Goal: Entertainment & Leisure: Consume media (video, audio)

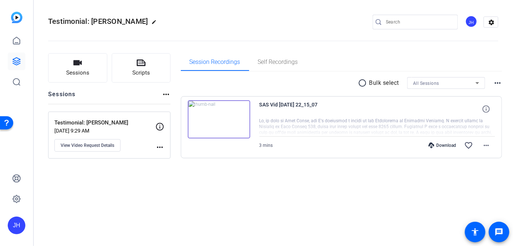
click at [227, 116] on img at bounding box center [219, 119] width 62 height 38
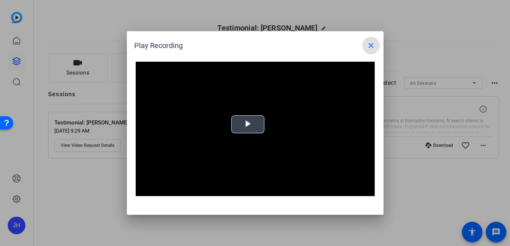
click at [248, 125] on span "Video Player" at bounding box center [248, 125] width 0 height 0
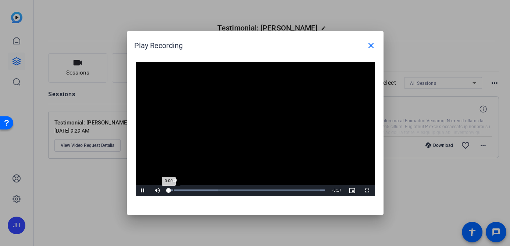
click at [173, 188] on div "Loaded : 100.00% 0:05 0:00" at bounding box center [247, 190] width 164 height 11
click at [184, 193] on div "Loaded : 100.00% 0:20 0:06" at bounding box center [247, 190] width 164 height 11
click at [210, 189] on div "Loaded : 100.00% 0:53 0:29" at bounding box center [247, 190] width 164 height 11
click at [220, 189] on div "Loaded : 100.00% 1:05 0:55" at bounding box center [247, 190] width 164 height 11
click at [233, 189] on div "Loaded : 100.00% 1:21 1:05" at bounding box center [247, 190] width 164 height 11
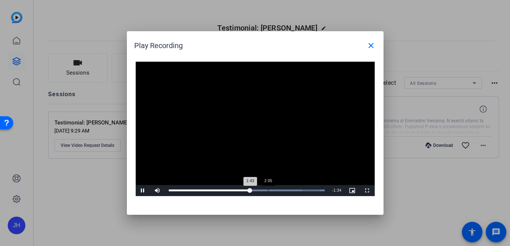
click at [268, 191] on div "2:05" at bounding box center [268, 191] width 0 height 2
click at [293, 190] on div "Progress Bar" at bounding box center [247, 191] width 156 height 2
click at [283, 165] on video "Video Player" at bounding box center [255, 129] width 239 height 134
click at [288, 190] on div "2:31" at bounding box center [288, 191] width 0 height 2
click at [261, 149] on video "Video Player" at bounding box center [255, 129] width 239 height 134
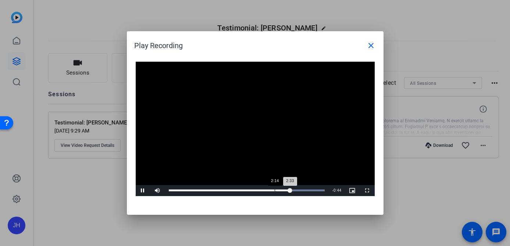
click at [274, 190] on div "2:33" at bounding box center [229, 191] width 121 height 2
click at [297, 122] on video "Video Player" at bounding box center [255, 129] width 239 height 134
click at [278, 130] on video "Video Player" at bounding box center [255, 129] width 239 height 134
click at [276, 190] on div "2:15" at bounding box center [276, 191] width 0 height 2
click at [212, 124] on video "Video Player" at bounding box center [255, 129] width 239 height 134
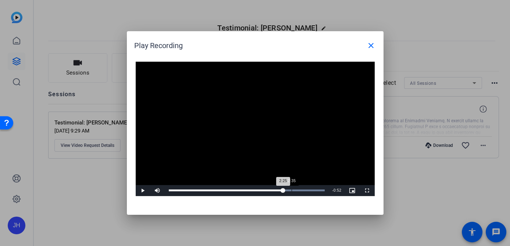
click at [291, 190] on div "2:35" at bounding box center [291, 191] width 0 height 2
click at [286, 164] on video "Video Player" at bounding box center [255, 129] width 239 height 134
click at [296, 190] on div "Progress Bar" at bounding box center [247, 191] width 156 height 2
click at [311, 192] on div "Loaded : 100.00% 3:02 3:15" at bounding box center [247, 190] width 164 height 11
click at [303, 144] on video "Video Player" at bounding box center [255, 129] width 239 height 134
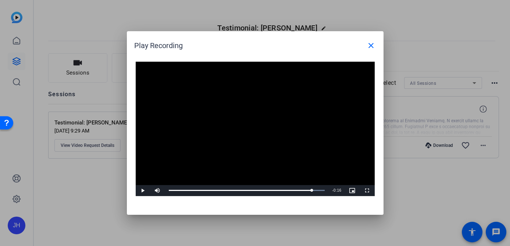
click at [301, 155] on video "Video Player" at bounding box center [255, 129] width 239 height 134
click at [296, 189] on div "Loaded : 100.00% 2:41 3:02" at bounding box center [247, 190] width 164 height 11
click at [272, 190] on div "2:10" at bounding box center [272, 191] width 0 height 2
click at [279, 189] on div "Loaded : 100.00% 2:20 2:11" at bounding box center [247, 190] width 164 height 11
click at [264, 187] on div "Loaded : 100.00% 2:01 2:24" at bounding box center [247, 190] width 164 height 11
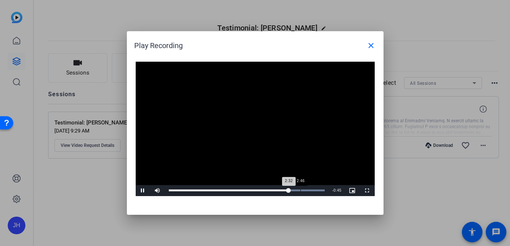
click at [300, 188] on div "Loaded : 100.00% 2:46 2:32" at bounding box center [247, 190] width 164 height 11
click at [306, 190] on div "2:53" at bounding box center [306, 191] width 0 height 2
click at [301, 190] on div "2:53" at bounding box center [237, 191] width 137 height 2
click at [280, 139] on video "Video Player" at bounding box center [255, 129] width 239 height 134
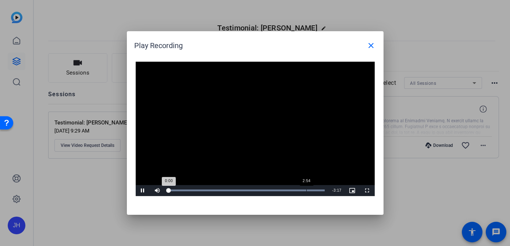
click at [303, 190] on div "Progress Bar" at bounding box center [247, 191] width 156 height 2
click at [277, 135] on video "Video Player" at bounding box center [255, 129] width 239 height 134
click at [287, 139] on video "Video Player" at bounding box center [255, 129] width 239 height 134
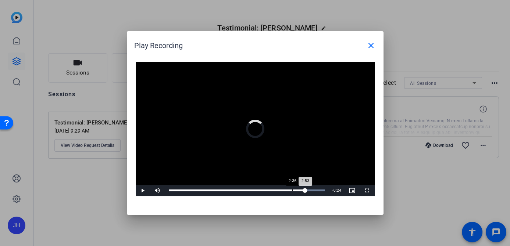
click at [292, 191] on div "2:36" at bounding box center [292, 191] width 0 height 2
click at [301, 190] on div "2:47" at bounding box center [301, 191] width 0 height 2
click at [307, 190] on div "2:54" at bounding box center [307, 191] width 0 height 2
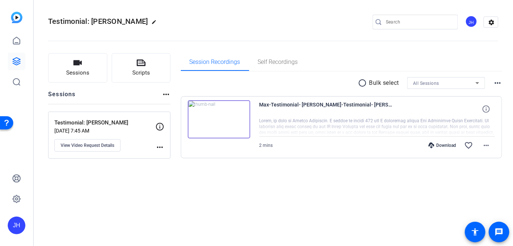
click at [215, 123] on img at bounding box center [219, 119] width 62 height 38
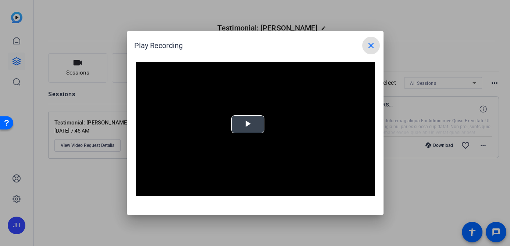
click at [248, 125] on span "Video Player" at bounding box center [248, 125] width 0 height 0
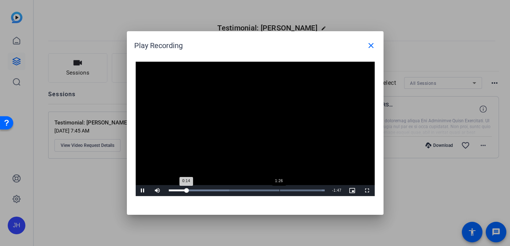
click at [279, 190] on div "1:26" at bounding box center [279, 191] width 0 height 2
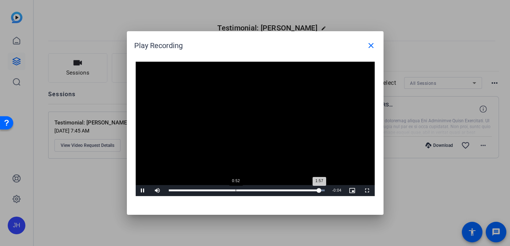
click at [235, 189] on div "Loaded : 100.00% 0:52 1:57" at bounding box center [247, 190] width 164 height 11
click at [298, 189] on div "Loaded : 100.00% 1:41 1:27" at bounding box center [247, 190] width 164 height 11
click at [293, 189] on div "Loaded : 100.00% 1:37 1:42" at bounding box center [247, 190] width 164 height 11
click at [288, 189] on div "Loaded : 100.00% 1:33 1:38" at bounding box center [247, 190] width 164 height 11
click at [247, 109] on video "Video Player" at bounding box center [255, 129] width 239 height 134
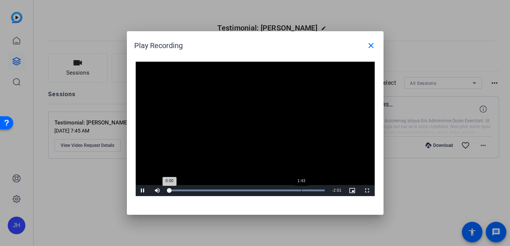
click at [300, 186] on div "Loaded : 100.00% 1:43 0:00" at bounding box center [247, 190] width 164 height 11
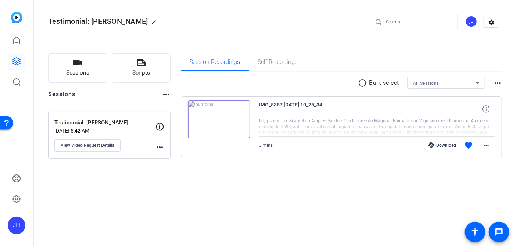
click at [218, 116] on img at bounding box center [219, 119] width 62 height 38
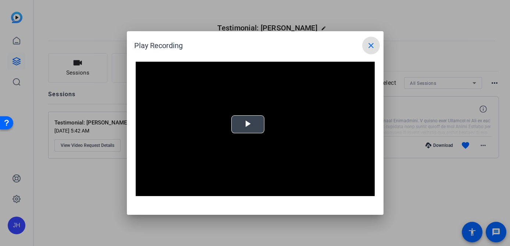
click at [248, 125] on span "Video Player" at bounding box center [248, 125] width 0 height 0
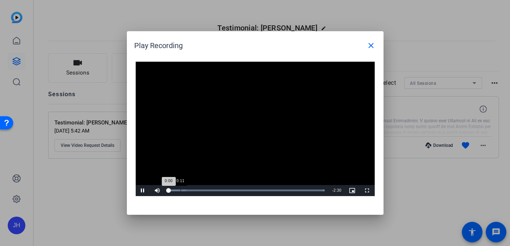
click at [180, 189] on div "Loaded : 100.00% 0:11 0:00" at bounding box center [247, 190] width 164 height 11
click at [256, 149] on video "Video Player" at bounding box center [255, 129] width 239 height 134
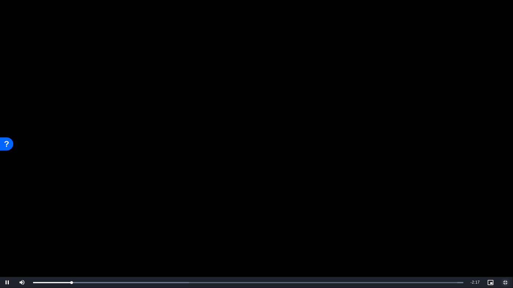
click at [506, 246] on span "Video Player" at bounding box center [505, 283] width 15 height 0
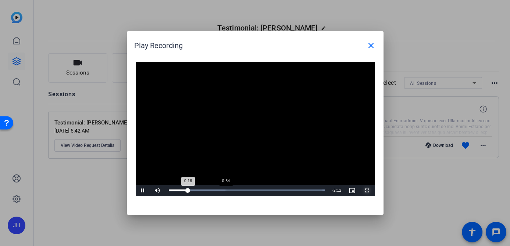
click at [226, 190] on div "0:54" at bounding box center [226, 191] width 0 height 2
click at [243, 191] on div "Loaded : 100.00% 1:12 0:56" at bounding box center [247, 190] width 164 height 11
click at [237, 191] on div "1:14" at bounding box center [208, 191] width 78 height 2
click at [231, 191] on div "0:59" at bounding box center [231, 191] width 0 height 2
click at [248, 191] on div "Loaded : 100.00% 1:16 1:29" at bounding box center [247, 190] width 164 height 11
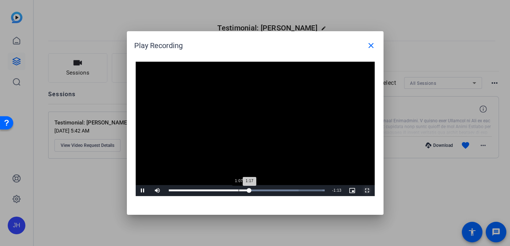
click at [238, 190] on div "1:07" at bounding box center [238, 191] width 0 height 2
click at [269, 124] on video "Video Player" at bounding box center [255, 129] width 239 height 134
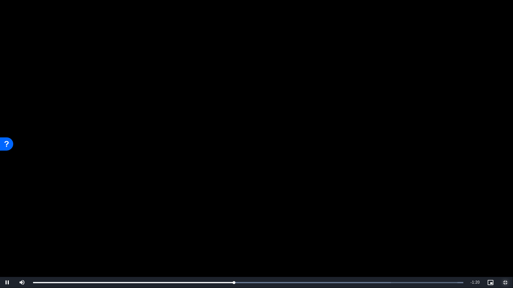
click at [505, 246] on span "Video Player" at bounding box center [505, 283] width 15 height 0
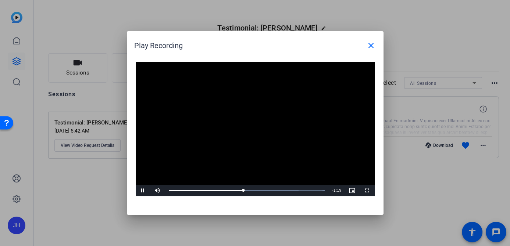
click at [266, 130] on video "Video Player" at bounding box center [255, 129] width 239 height 134
click at [258, 113] on video "Video Player" at bounding box center [255, 129] width 239 height 134
click at [249, 157] on video "Video Player" at bounding box center [255, 129] width 239 height 134
click at [273, 160] on video "Video Player" at bounding box center [255, 129] width 239 height 134
click at [305, 189] on div "Loaded : 100.00% 2:11 1:37" at bounding box center [247, 190] width 164 height 11
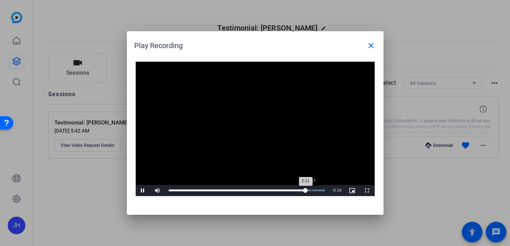
click at [312, 191] on div "2:17" at bounding box center [311, 191] width 0 height 2
click at [321, 190] on div "2:26" at bounding box center [321, 191] width 0 height 2
click at [204, 188] on div "Loaded : 100.00% 0:34 2:27" at bounding box center [247, 190] width 164 height 11
click at [224, 190] on div "0:53" at bounding box center [224, 191] width 0 height 2
click at [232, 187] on div "Loaded : 100.00% 1:01 0:55" at bounding box center [247, 190] width 164 height 11
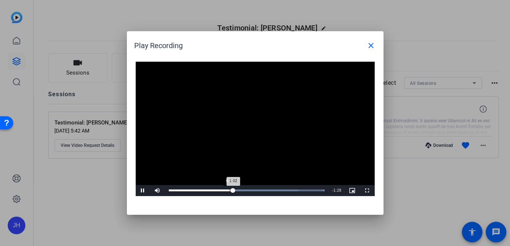
click at [230, 190] on div "0:58" at bounding box center [230, 191] width 0 height 2
click at [221, 192] on div "Loaded : 100.00% 0:50 0:59" at bounding box center [247, 190] width 164 height 11
click at [225, 191] on div "0:53" at bounding box center [225, 191] width 0 height 2
click at [219, 190] on div "0:48" at bounding box center [219, 191] width 0 height 2
click at [191, 149] on video "Video Player" at bounding box center [255, 129] width 239 height 134
